Goal: Book appointment/travel/reservation

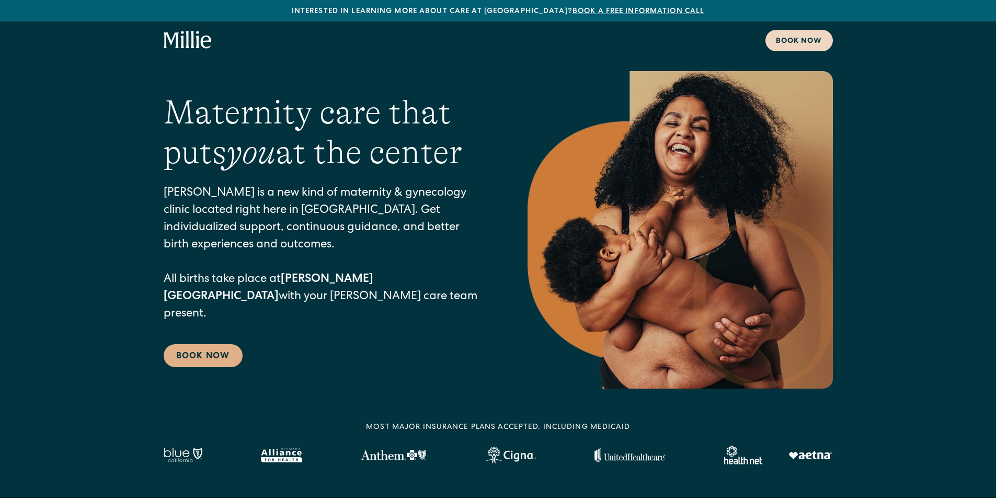
click at [772, 41] on link "Book now" at bounding box center [798, 40] width 67 height 21
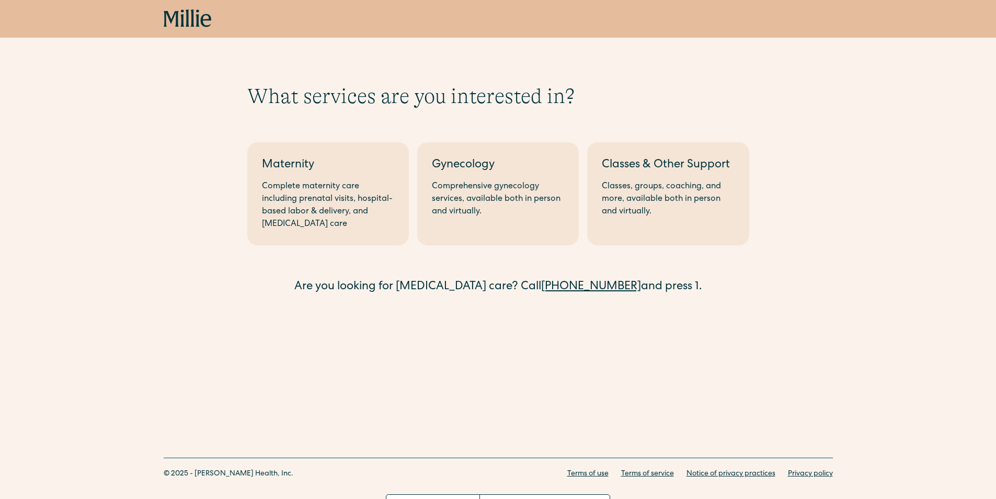
click at [576, 288] on link "(510) 495-0310" at bounding box center [591, 287] width 100 height 12
